Goal: Task Accomplishment & Management: Use online tool/utility

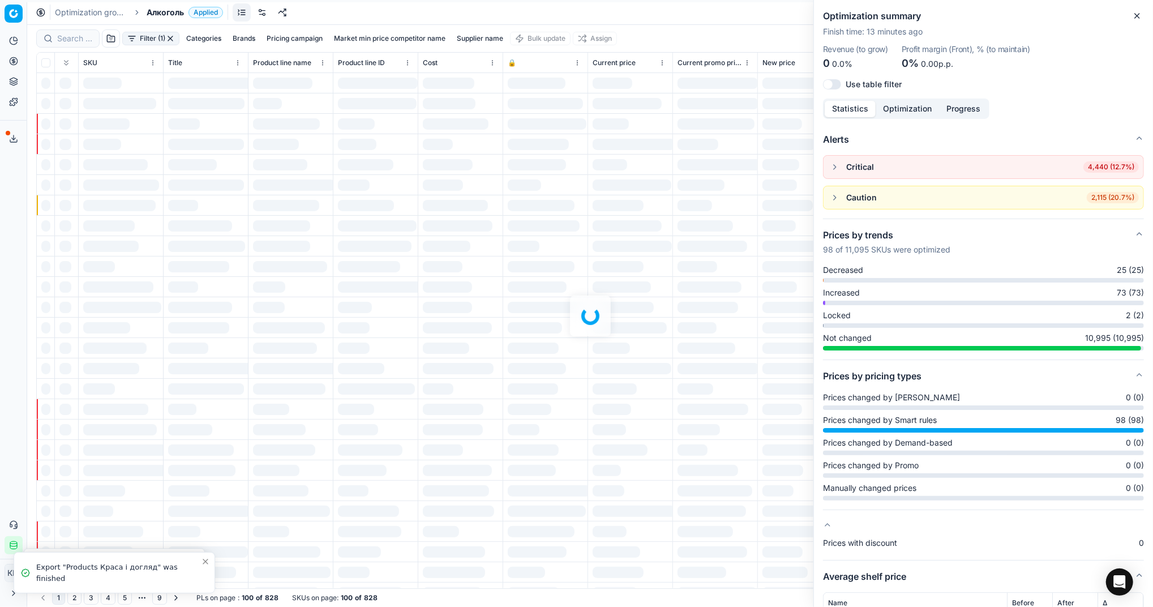
click at [1139, 14] on icon "button" at bounding box center [1137, 15] width 9 height 9
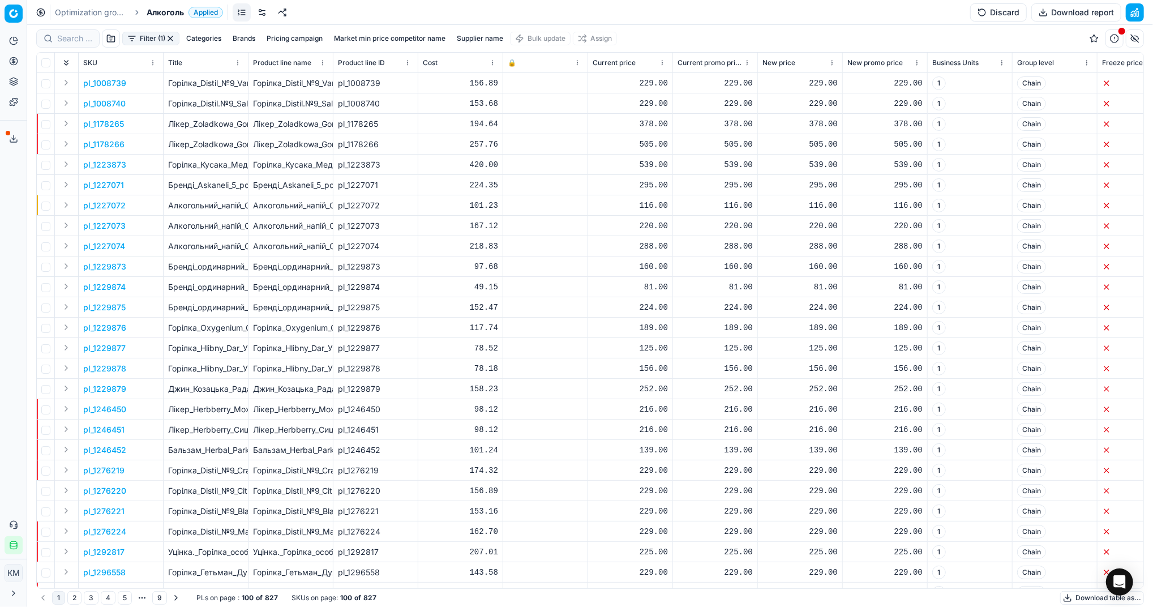
click at [1077, 602] on button "Download table as..." at bounding box center [1102, 598] width 84 height 14
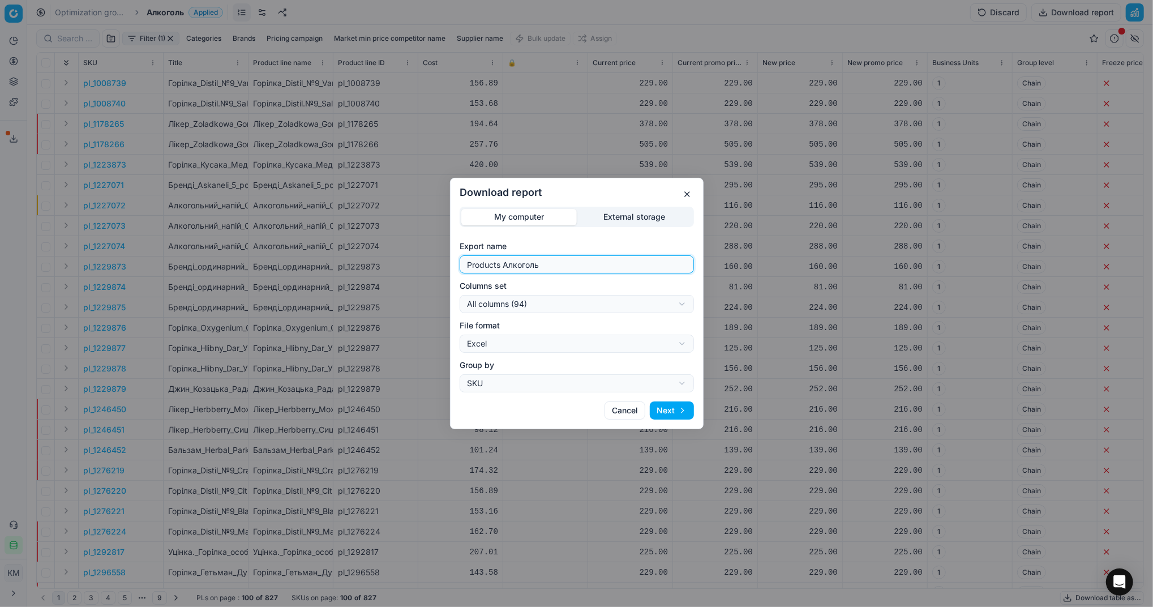
drag, startPoint x: 558, startPoint y: 269, endPoint x: 401, endPoint y: 269, distance: 156.2
click at [401, 269] on div "Download report My computer External storage Export name Products Алкоголь Colu…" at bounding box center [576, 303] width 1153 height 607
type input "Компетера [DATE]"
click at [659, 404] on button "Next" at bounding box center [672, 410] width 44 height 18
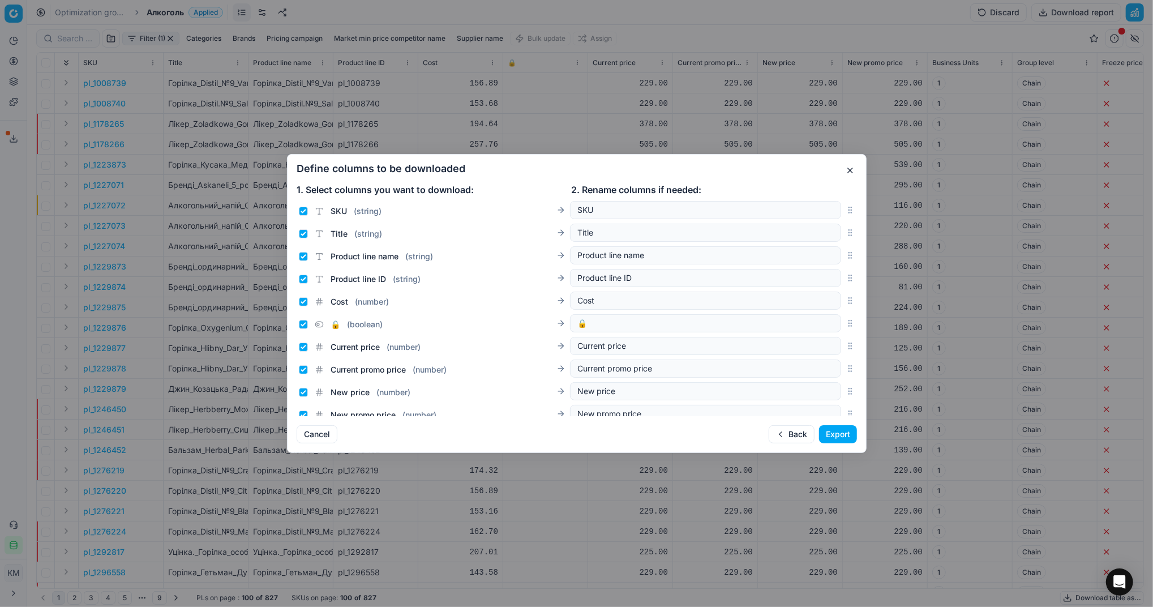
click at [826, 438] on button "Export" at bounding box center [838, 434] width 38 height 18
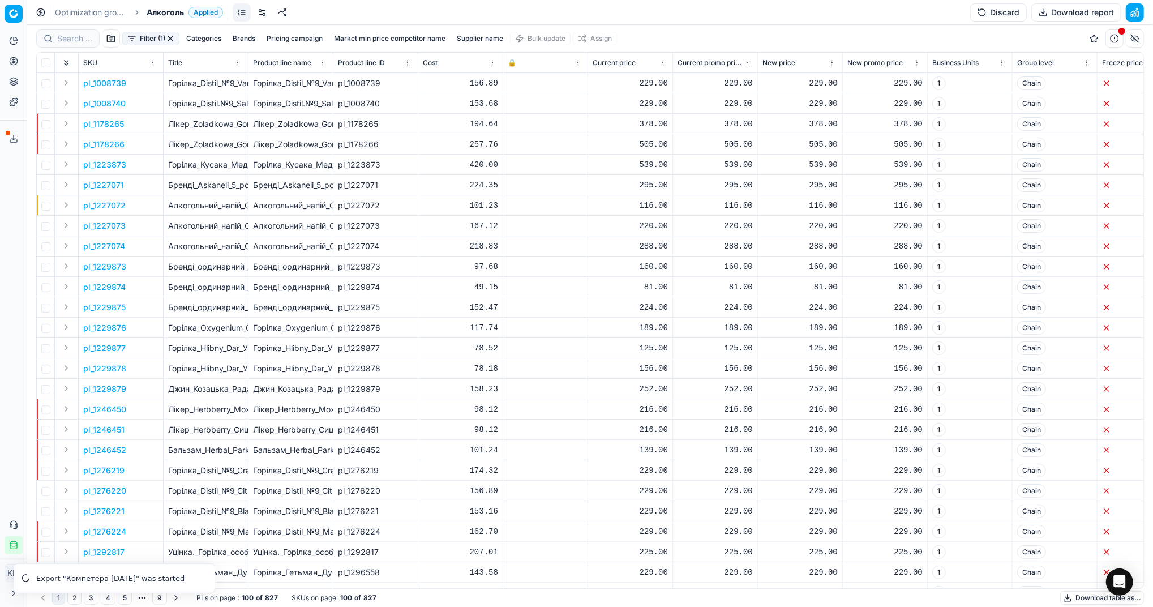
click at [15, 140] on icon at bounding box center [13, 138] width 9 height 9
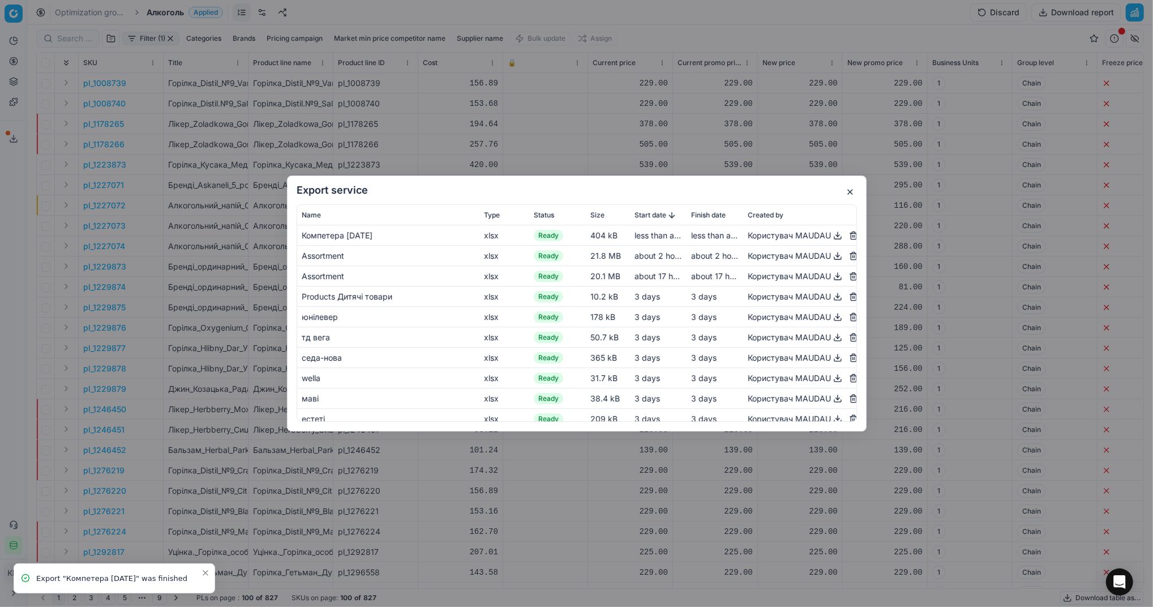
click at [831, 237] on button "button" at bounding box center [838, 236] width 14 height 14
drag, startPoint x: 315, startPoint y: 94, endPoint x: 178, endPoint y: 2, distance: 164.7
click at [315, 94] on div "Export service Name Type Status Size Start date Finish date Created by Компетер…" at bounding box center [576, 303] width 1153 height 607
